Goal: Find contact information: Find contact information

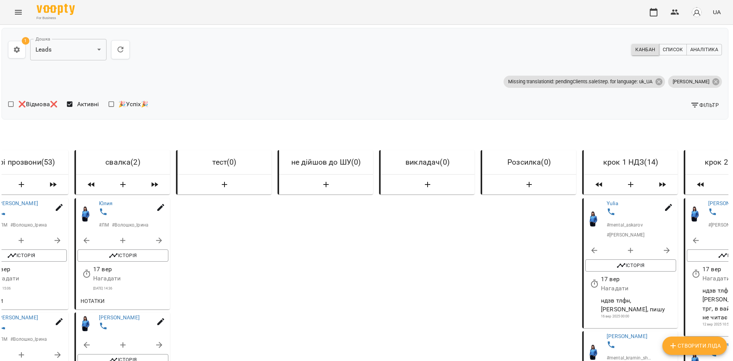
scroll to position [0, 2733]
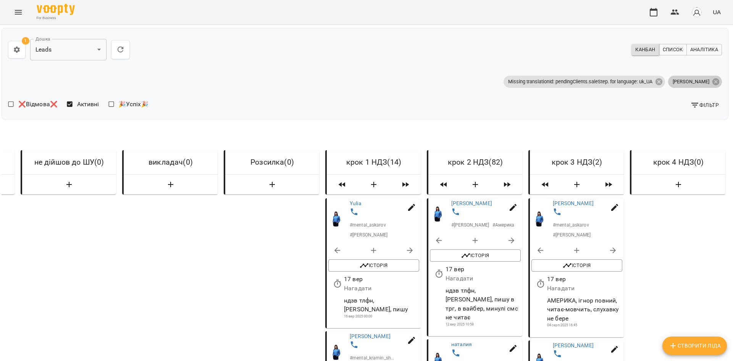
click at [712, 92] on div "**********" at bounding box center [365, 74] width 727 height 92
click at [708, 101] on span "Фільтр" at bounding box center [705, 104] width 29 height 9
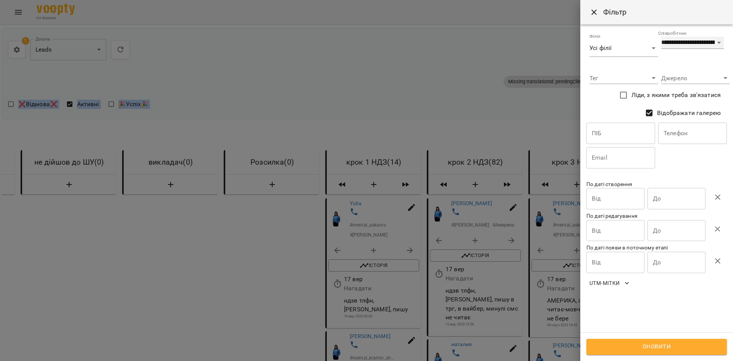
click at [682, 49] on select "**********" at bounding box center [693, 43] width 63 height 12
select select "**********"
click at [662, 37] on select "**********" at bounding box center [693, 43] width 63 height 12
click at [592, 342] on button "Оновити" at bounding box center [657, 347] width 141 height 16
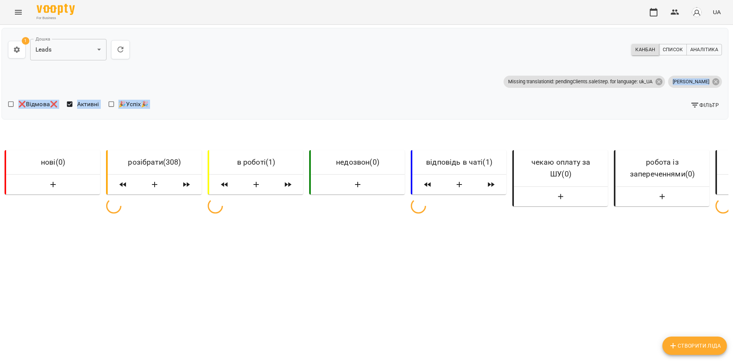
click at [296, 112] on div "❌Відмова❌ Активні 🎉Успіх🎉" at bounding box center [185, 105] width 354 height 16
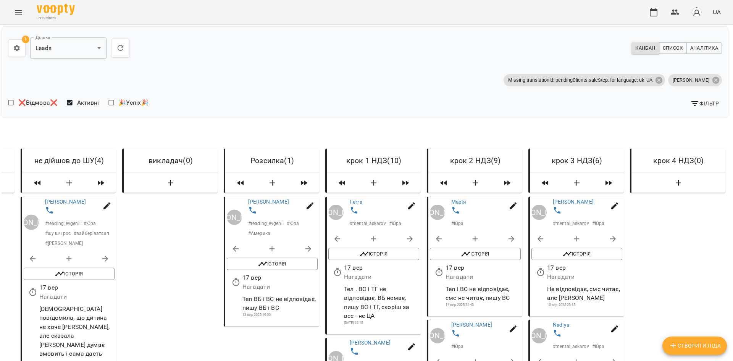
scroll to position [458, 2]
drag, startPoint x: 350, startPoint y: 180, endPoint x: 345, endPoint y: 186, distance: 8.2
drag, startPoint x: 452, startPoint y: 222, endPoint x: 452, endPoint y: 216, distance: 6.1
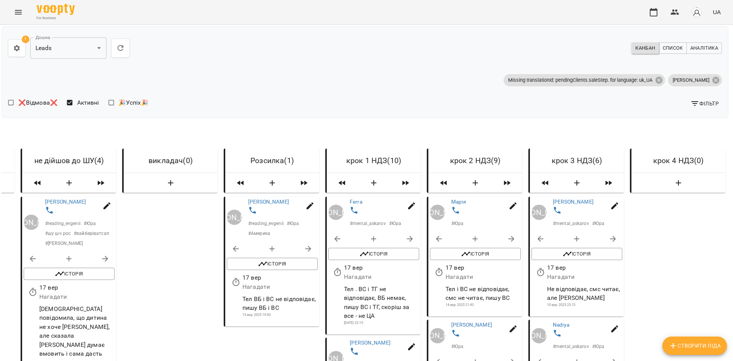
drag, startPoint x: 554, startPoint y: 193, endPoint x: 551, endPoint y: 195, distance: 3.9
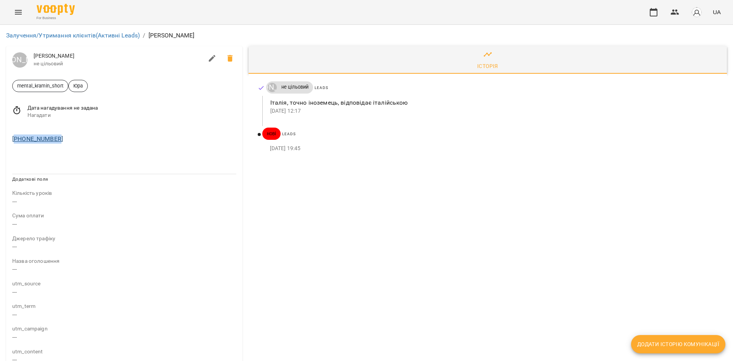
drag, startPoint x: 50, startPoint y: 139, endPoint x: 16, endPoint y: 140, distance: 34.0
click at [16, 140] on div "+393490884484" at bounding box center [124, 139] width 227 height 12
copy link "393490884484"
drag, startPoint x: 68, startPoint y: 144, endPoint x: 16, endPoint y: 139, distance: 52.9
click at [16, 139] on div "[PHONE_NUMBER]" at bounding box center [124, 139] width 227 height 12
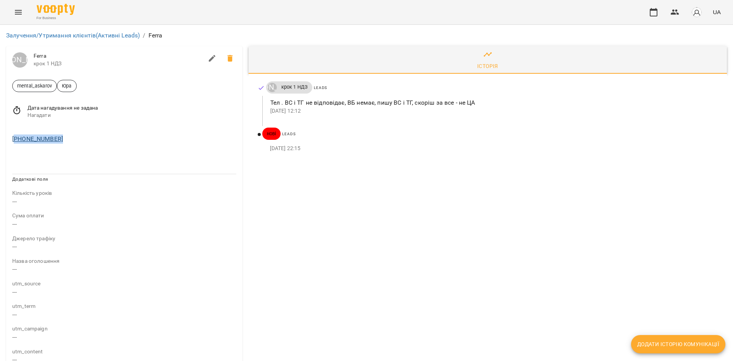
copy link "4917659825502"
drag, startPoint x: 73, startPoint y: 140, endPoint x: 15, endPoint y: 140, distance: 57.3
click at [15, 140] on div "+420722126403" at bounding box center [124, 139] width 227 height 12
copy link "420722126403"
drag, startPoint x: 65, startPoint y: 139, endPoint x: 16, endPoint y: 139, distance: 48.9
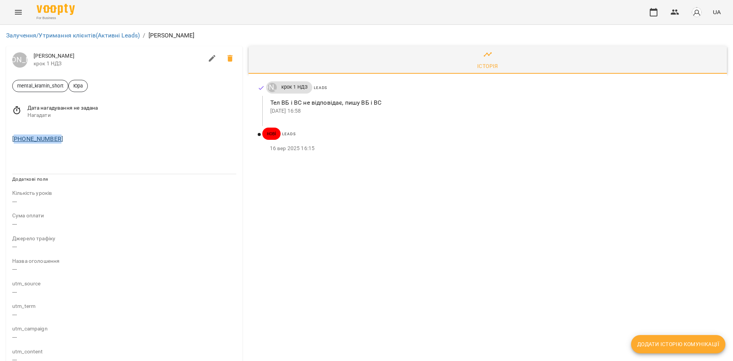
click at [16, 139] on div "[PHONE_NUMBER]" at bounding box center [124, 139] width 227 height 12
copy link "393895058120"
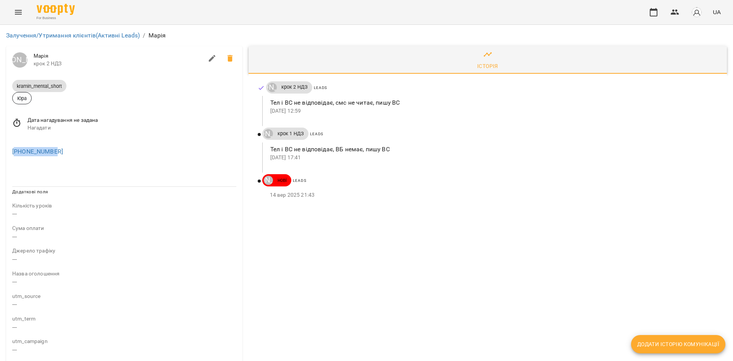
drag, startPoint x: 42, startPoint y: 152, endPoint x: 15, endPoint y: 155, distance: 27.0
click at [15, 155] on div "+17787929282" at bounding box center [124, 152] width 227 height 12
copy link "17787929282"
drag, startPoint x: 76, startPoint y: 153, endPoint x: 15, endPoint y: 155, distance: 61.9
click at [15, 155] on div "[PHONE_NUMBER]" at bounding box center [124, 152] width 227 height 12
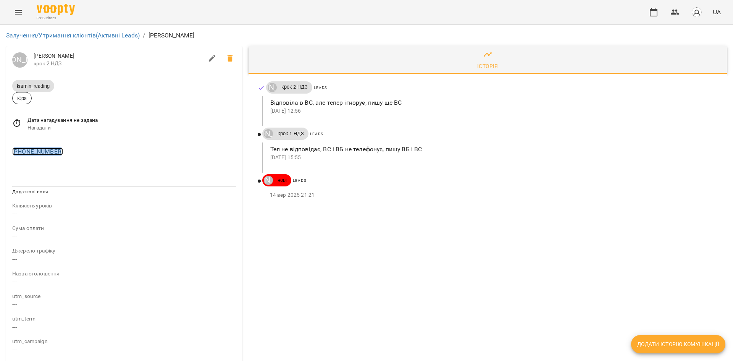
copy link "491756229085"
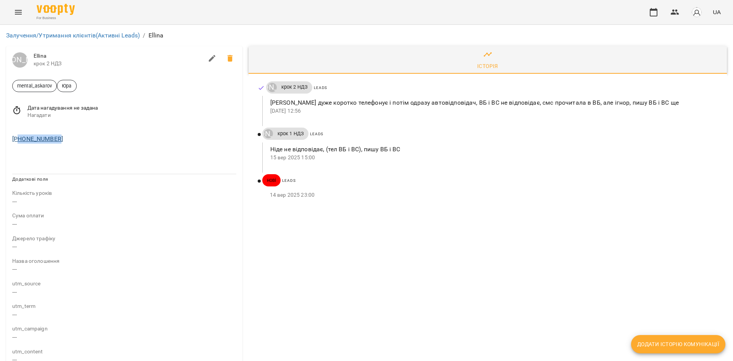
drag, startPoint x: 65, startPoint y: 136, endPoint x: 20, endPoint y: 135, distance: 44.7
click at [20, 135] on div "+306985686737" at bounding box center [124, 139] width 227 height 12
copy link "06985686737"
drag, startPoint x: 102, startPoint y: 147, endPoint x: 68, endPoint y: 141, distance: 34.1
click at [101, 147] on div "+306985686737" at bounding box center [124, 137] width 236 height 24
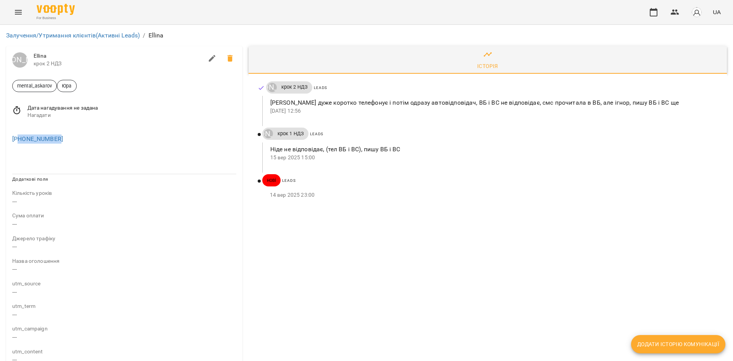
click at [62, 139] on div "+306985686737" at bounding box center [124, 139] width 227 height 12
drag, startPoint x: 68, startPoint y: 140, endPoint x: 16, endPoint y: 141, distance: 52.0
click at [16, 141] on div "+306985686737" at bounding box center [124, 139] width 227 height 12
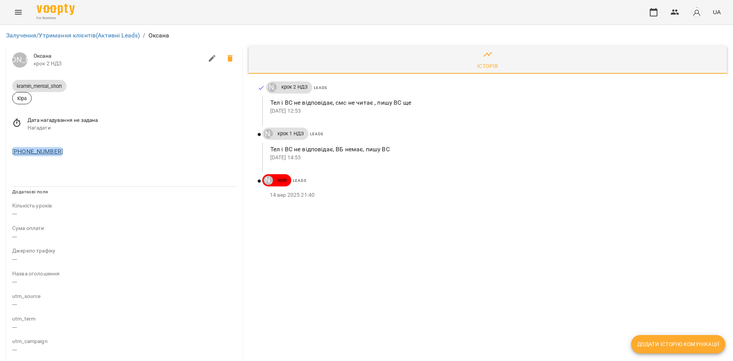
drag, startPoint x: 69, startPoint y: 152, endPoint x: 14, endPoint y: 152, distance: 54.6
click at [14, 152] on div "[PHONE_NUMBER]" at bounding box center [124, 152] width 227 height 12
copy link "393246156772"
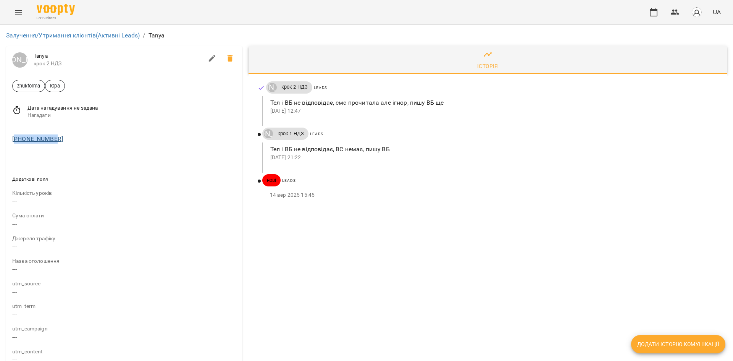
drag, startPoint x: 65, startPoint y: 136, endPoint x: 16, endPoint y: 141, distance: 48.7
click at [16, 141] on div "[PHONE_NUMBER]" at bounding box center [124, 139] width 227 height 12
copy link "16148132761"
drag, startPoint x: 44, startPoint y: 137, endPoint x: 20, endPoint y: 139, distance: 23.7
click at [14, 138] on div "[PHONE_NUMBER]" at bounding box center [124, 139] width 227 height 12
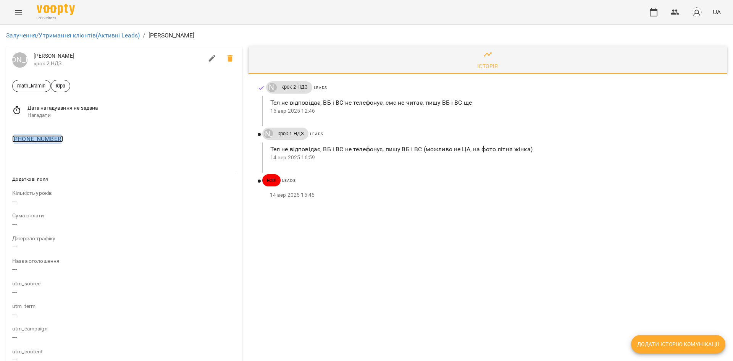
copy link "447588741501"
drag, startPoint x: 72, startPoint y: 137, endPoint x: 16, endPoint y: 139, distance: 55.8
click at [16, 139] on div "+380632614322" at bounding box center [124, 139] width 227 height 12
copy link "380632614322"
drag, startPoint x: 82, startPoint y: 136, endPoint x: 16, endPoint y: 137, distance: 65.3
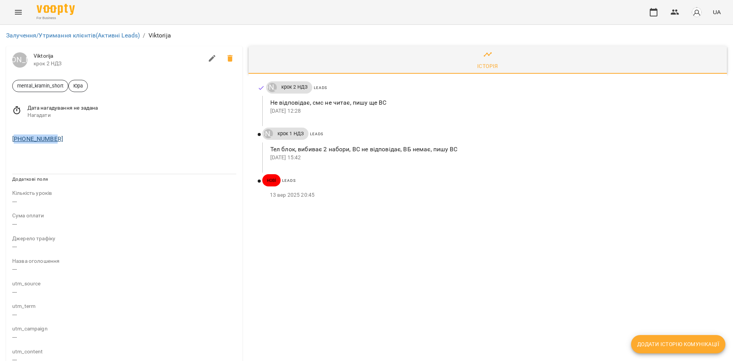
click at [16, 137] on div "[PHONE_NUMBER]" at bounding box center [124, 139] width 227 height 12
copy link "37120026776"
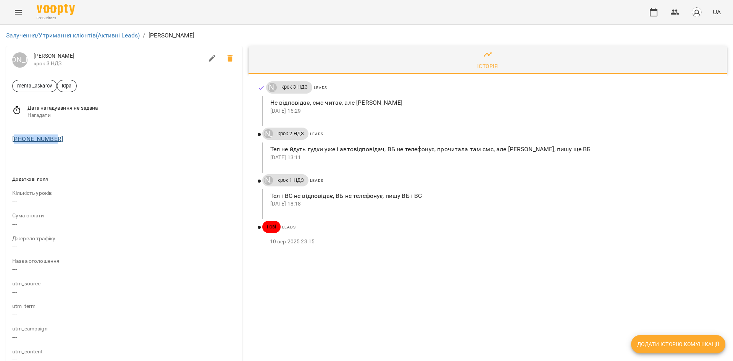
drag, startPoint x: 56, startPoint y: 138, endPoint x: 15, endPoint y: 141, distance: 41.0
click at [15, 141] on div "[PHONE_NUMBER]" at bounding box center [124, 139] width 227 height 12
copy link "14358419045"
click at [64, 139] on div "[PHONE_NUMBER]" at bounding box center [124, 139] width 227 height 12
drag, startPoint x: 63, startPoint y: 139, endPoint x: 18, endPoint y: 142, distance: 44.7
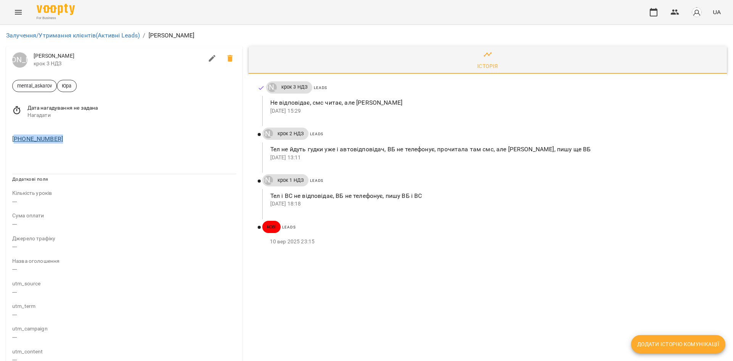
click at [18, 142] on div "[PHONE_NUMBER]" at bounding box center [124, 139] width 227 height 12
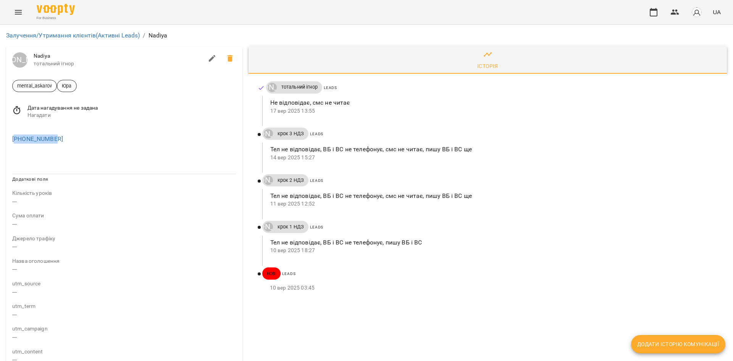
drag, startPoint x: 29, startPoint y: 144, endPoint x: 16, endPoint y: 146, distance: 13.5
click at [16, 146] on div "+12042916521" at bounding box center [124, 137] width 236 height 24
copy link "12042916521"
drag, startPoint x: 70, startPoint y: 139, endPoint x: 22, endPoint y: 141, distance: 48.2
click at [22, 141] on div "[PHONE_NUMBER]" at bounding box center [124, 139] width 227 height 12
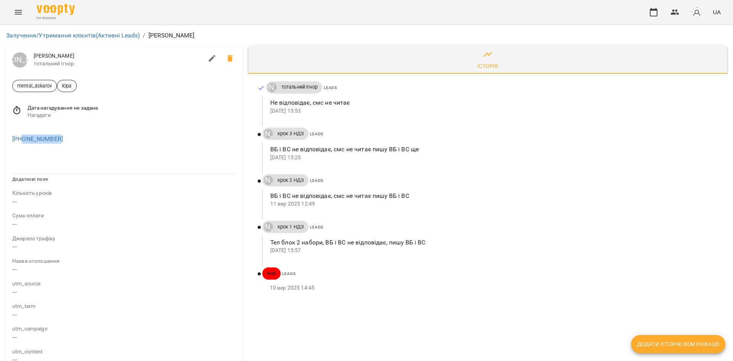
copy link "0506343738"
drag, startPoint x: 317, startPoint y: 119, endPoint x: 269, endPoint y: 113, distance: 48.9
click at [269, 113] on div "[PERSON_NAME] тотальний ігнор Leads Не відповідає, смс не читає [DATE] 13:53 [P…" at bounding box center [488, 189] width 479 height 230
drag, startPoint x: 72, startPoint y: 139, endPoint x: 15, endPoint y: 143, distance: 57.0
click at [15, 143] on div "+393281696230" at bounding box center [124, 139] width 227 height 12
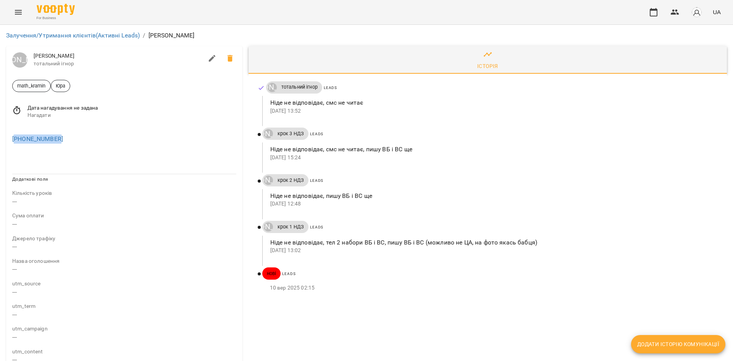
copy link "393281696230"
drag, startPoint x: 28, startPoint y: 142, endPoint x: 17, endPoint y: 142, distance: 11.5
click at [17, 142] on div "[PHONE_NUMBER]" at bounding box center [124, 139] width 227 height 12
copy link "436509071158"
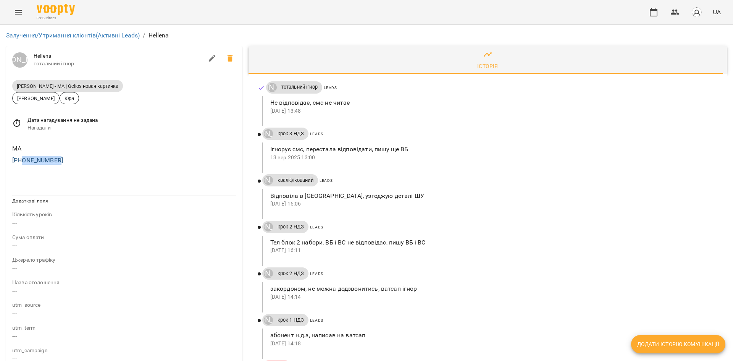
drag, startPoint x: 73, startPoint y: 163, endPoint x: 23, endPoint y: 163, distance: 50.8
click at [23, 163] on div "[PHONE_NUMBER]" at bounding box center [124, 160] width 227 height 12
copy link "0993443702"
click at [466, 252] on p "[DATE] 16:11" at bounding box center [492, 251] width 445 height 8
